Goal: Find specific page/section: Find specific page/section

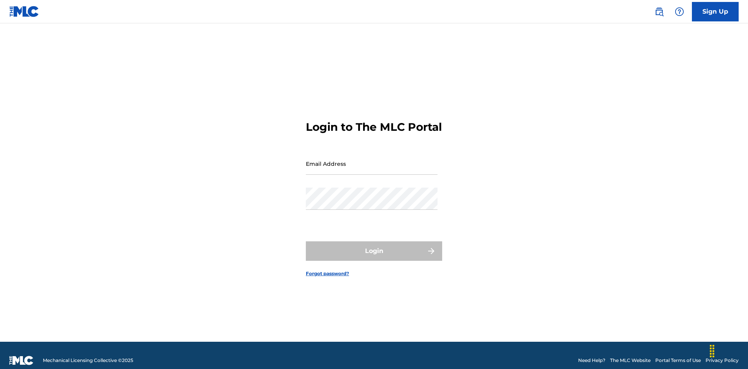
scroll to position [10, 0]
click at [372, 160] on input "Email Address" at bounding box center [372, 164] width 132 height 22
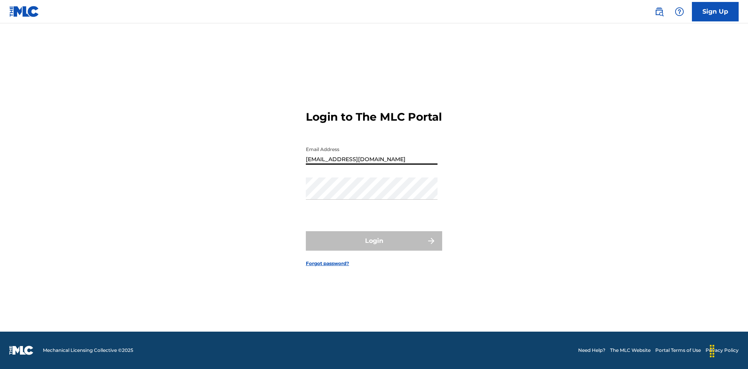
type input "8f03ed7e-8222-4581-9c48-73ddaacb7f86@mailslurp.com"
click at [374, 248] on button "Login" at bounding box center [374, 240] width 136 height 19
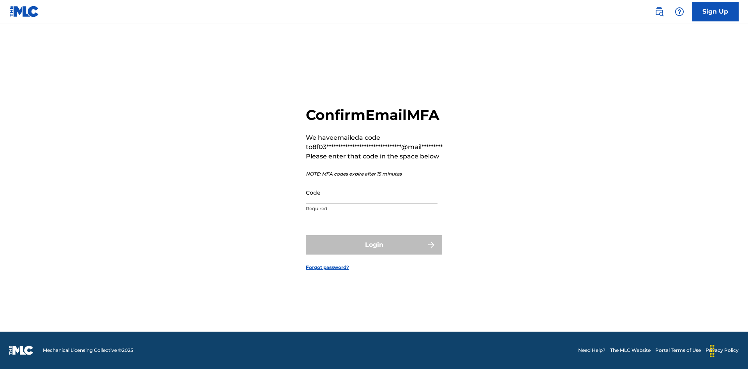
click at [372, 192] on input "Code" at bounding box center [372, 192] width 132 height 22
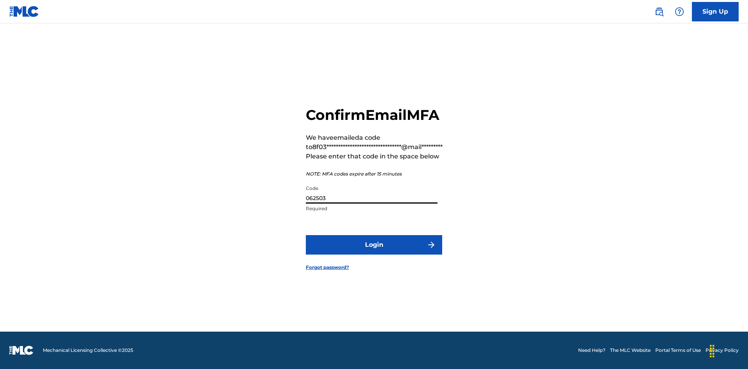
type input "062503"
click at [374, 245] on button "Login" at bounding box center [374, 244] width 136 height 19
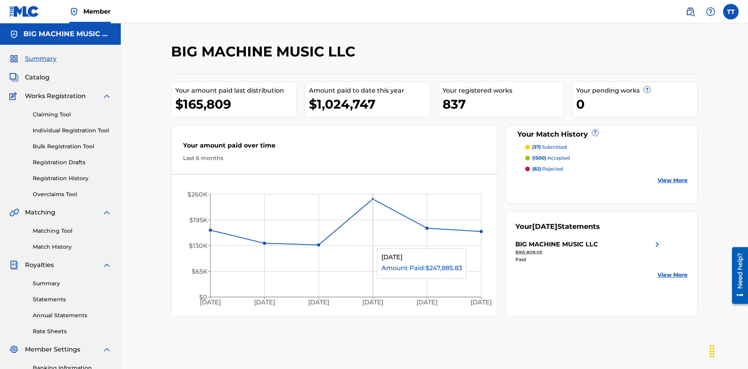
click at [72, 243] on link "Match History" at bounding box center [72, 247] width 79 height 8
